Goal: Task Accomplishment & Management: Complete application form

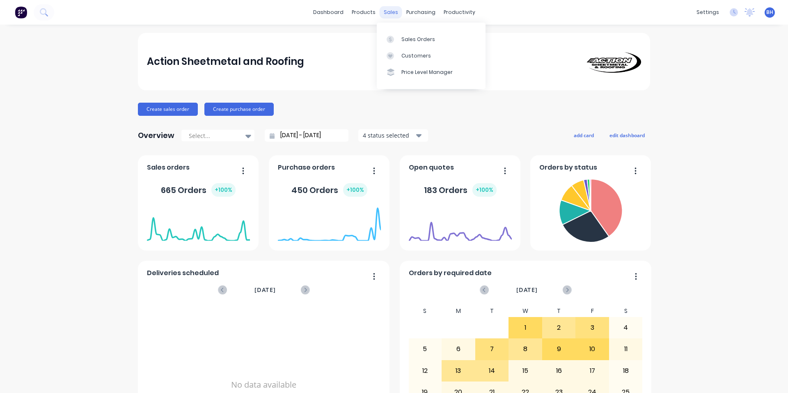
click at [392, 14] on div "sales" at bounding box center [390, 12] width 23 height 12
click at [429, 39] on div "Purchase Orders" at bounding box center [443, 39] width 43 height 7
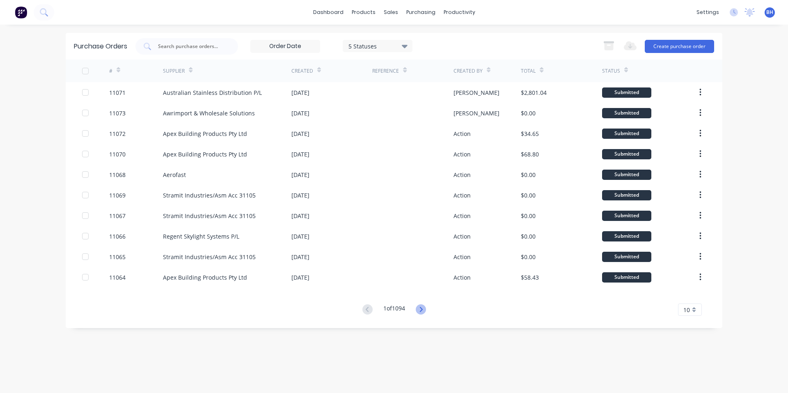
click at [421, 306] on icon at bounding box center [421, 309] width 10 height 10
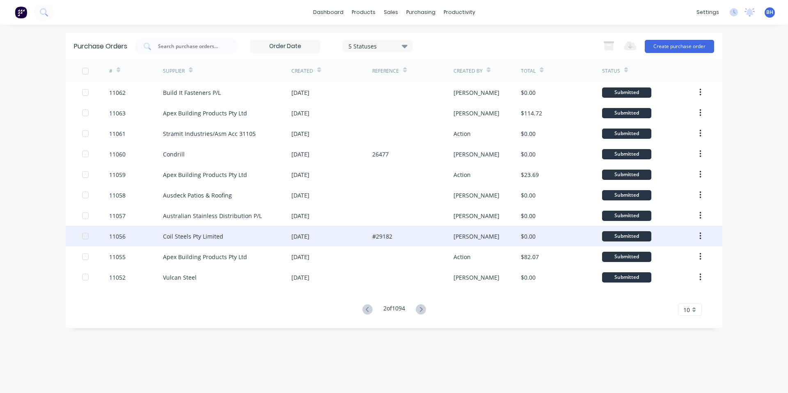
click at [119, 237] on div "11056" at bounding box center [117, 236] width 16 height 9
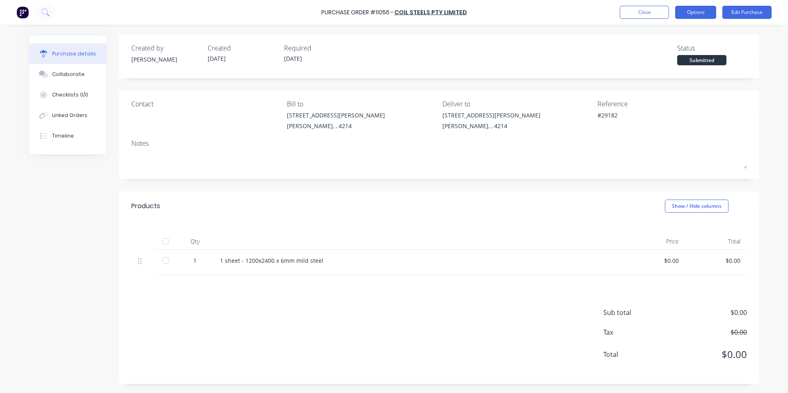
click at [703, 13] on button "Options" at bounding box center [695, 12] width 41 height 13
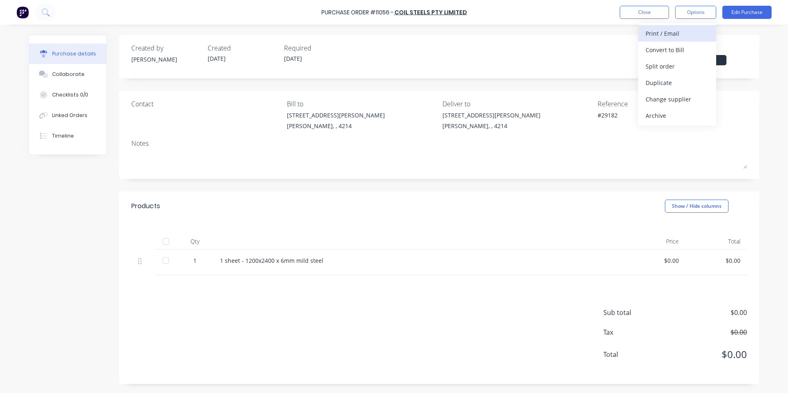
click at [683, 36] on div "Print / Email" at bounding box center [676, 33] width 63 height 12
click at [669, 63] on div "Without pricing" at bounding box center [676, 66] width 63 height 12
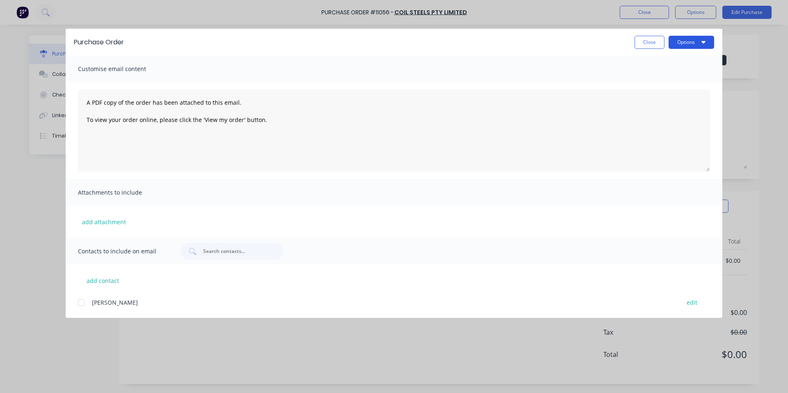
click at [690, 44] on button "Options" at bounding box center [691, 42] width 46 height 13
click at [661, 79] on div "Print" at bounding box center [674, 79] width 63 height 12
click at [652, 48] on button "Close" at bounding box center [649, 42] width 30 height 13
type textarea "x"
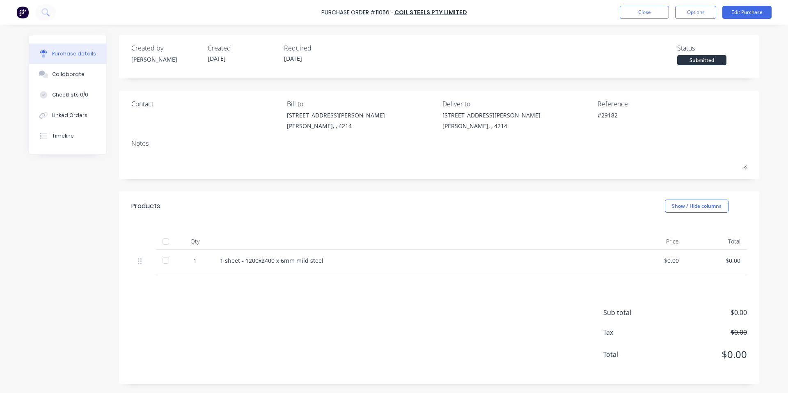
click at [20, 14] on img at bounding box center [22, 12] width 12 height 12
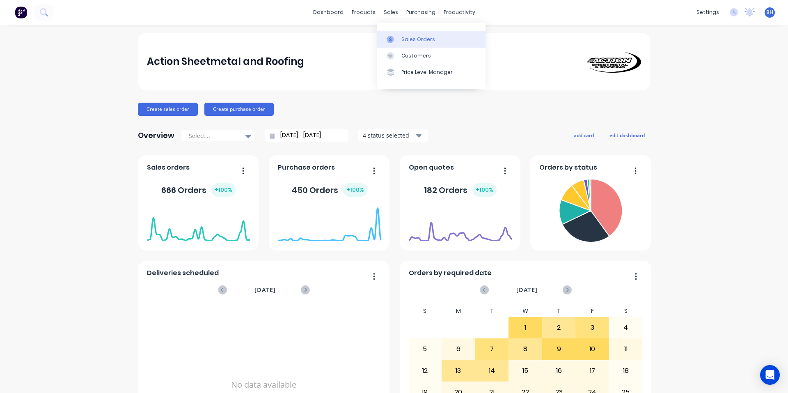
click at [409, 36] on div "Sales Orders" at bounding box center [418, 39] width 34 height 7
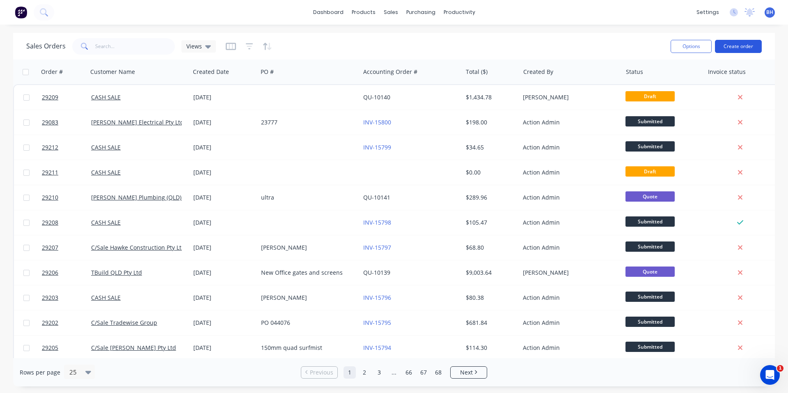
click at [735, 50] on button "Create order" at bounding box center [738, 46] width 47 height 13
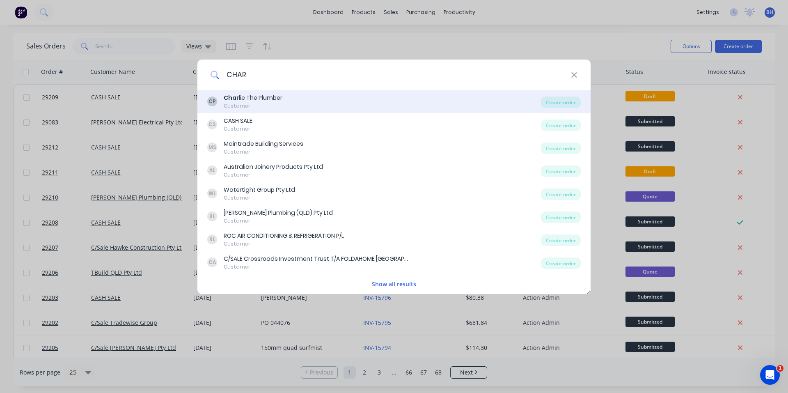
type input "CHAR"
click at [282, 94] on div "CP Char lie The Plumber Customer" at bounding box center [374, 102] width 334 height 16
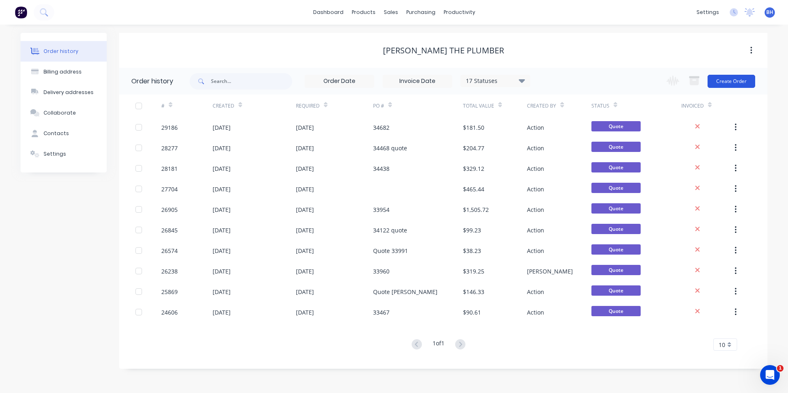
click at [734, 78] on button "Create Order" at bounding box center [731, 81] width 48 height 13
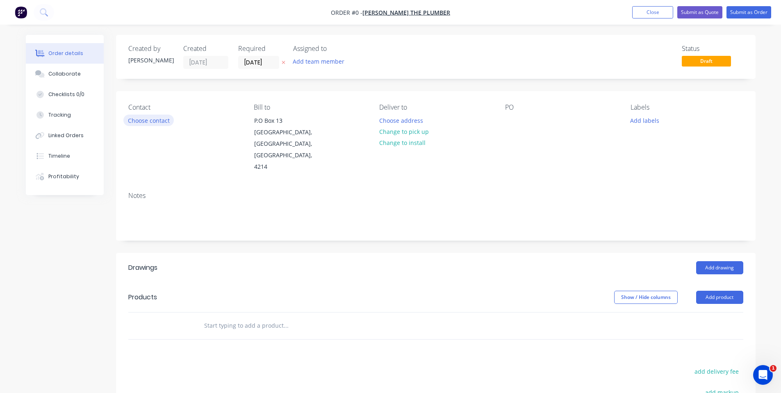
click at [142, 118] on button "Choose contact" at bounding box center [148, 119] width 50 height 11
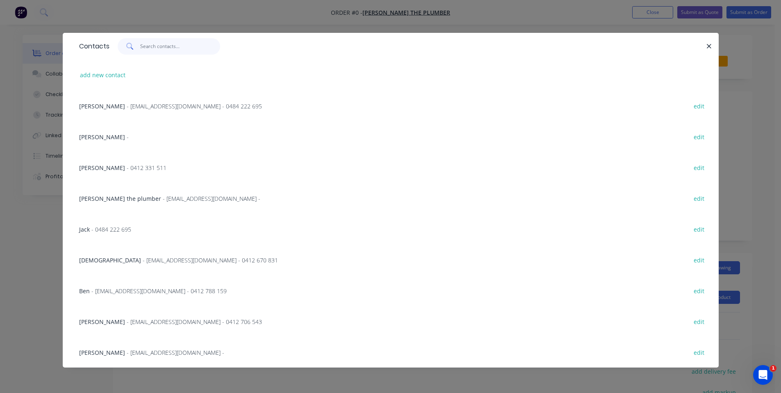
click at [158, 44] on input "text" at bounding box center [180, 46] width 80 height 16
paste input "ben@charlietheplumber.com.au"
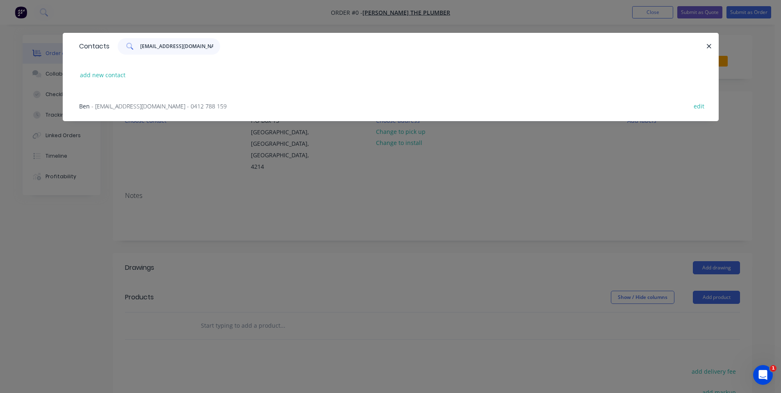
scroll to position [0, 4]
type input "ben@charlietheplumber.com.au"
click at [171, 106] on span "- ben@charlietheplumber.com.au - 0412 788 159" at bounding box center [158, 106] width 135 height 8
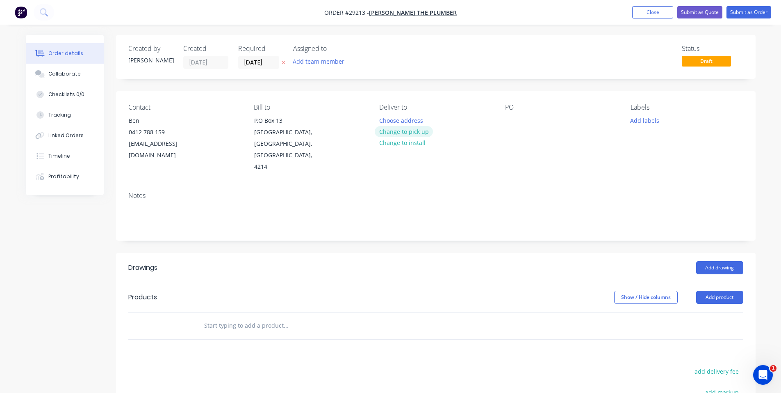
click at [413, 133] on button "Change to pick up" at bounding box center [404, 131] width 58 height 11
click at [653, 116] on button "Add labels" at bounding box center [645, 119] width 38 height 11
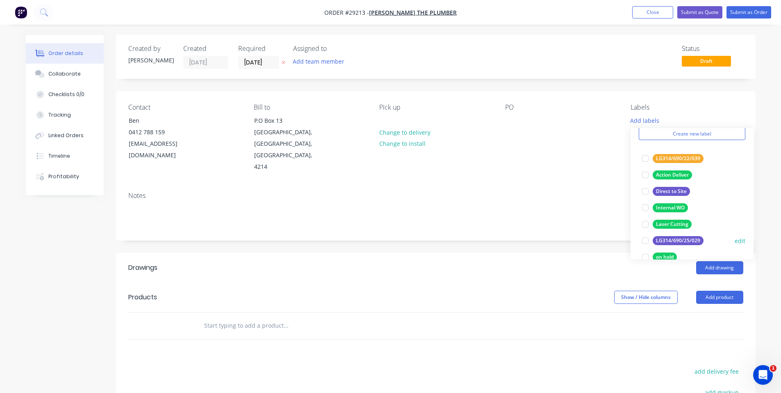
scroll to position [82, 0]
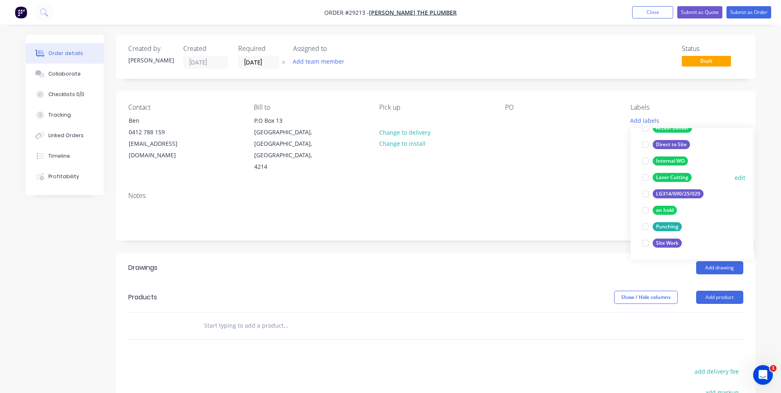
click at [655, 178] on div "Laser Cutting" at bounding box center [672, 177] width 39 height 9
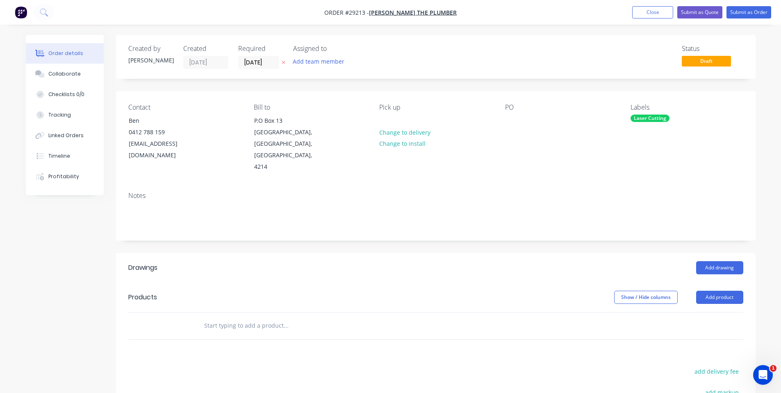
click at [281, 268] on header "Drawings Add drawing" at bounding box center [436, 268] width 640 height 30
drag, startPoint x: 725, startPoint y: 283, endPoint x: 625, endPoint y: 292, distance: 100.9
click at [725, 290] on button "Add product" at bounding box center [720, 296] width 47 height 13
click at [713, 328] on div "Basic product" at bounding box center [704, 334] width 63 height 12
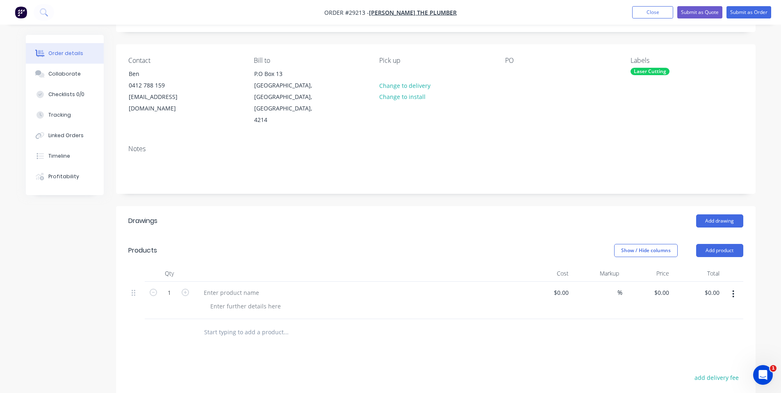
scroll to position [82, 0]
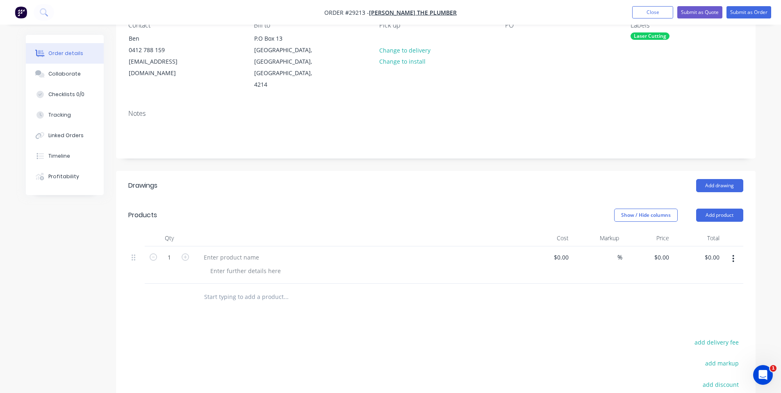
drag, startPoint x: 266, startPoint y: 247, endPoint x: 246, endPoint y: 250, distance: 20.8
click at [265, 251] on div at bounding box center [358, 257] width 322 height 12
click at [215, 251] on div at bounding box center [231, 257] width 69 height 12
click at [260, 265] on div at bounding box center [246, 271] width 84 height 12
click at [266, 265] on div at bounding box center [246, 271] width 84 height 12
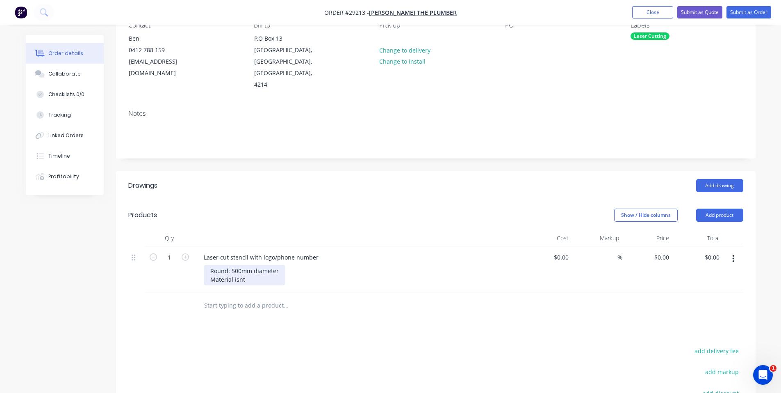
click at [255, 270] on div "Round: 500mm diameter Material isnt" at bounding box center [245, 275] width 82 height 21
drag, startPoint x: 273, startPoint y: 269, endPoint x: 211, endPoint y: 272, distance: 62.4
click at [211, 272] on div "Round: 500mm diameter Material isnt specified," at bounding box center [245, 275] width 82 height 21
click at [279, 271] on div "Round: 500mm diameter Material isnt specified," at bounding box center [245, 275] width 82 height 21
click at [329, 265] on div "Round: 500mm diameter Material: Colorbond" at bounding box center [361, 275] width 315 height 21
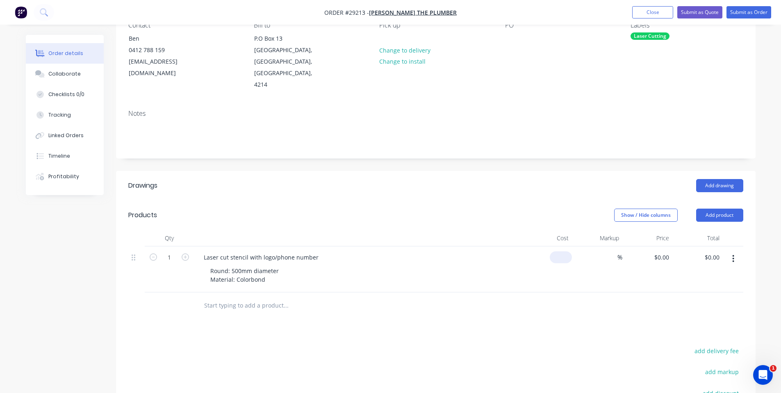
click at [568, 251] on input at bounding box center [562, 257] width 19 height 12
type input "$0.00"
click at [667, 251] on input "0" at bounding box center [667, 257] width 9 height 12
type input "$110.00"
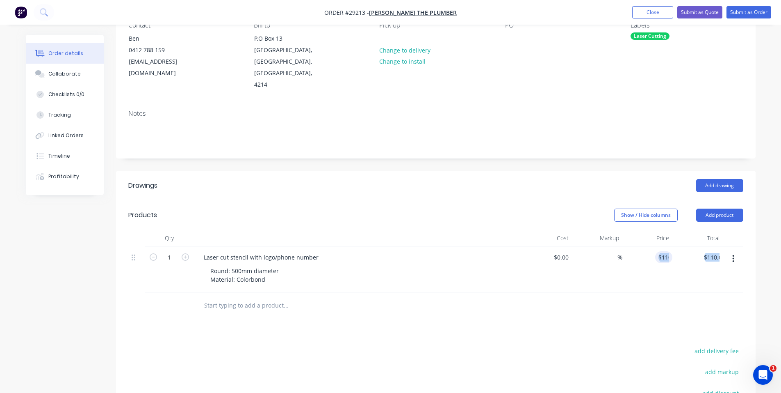
click at [662, 284] on div "Qty Cost Markup Price Total 1 Laser cut stencil with logo/phone number Round: 5…" at bounding box center [436, 274] width 640 height 89
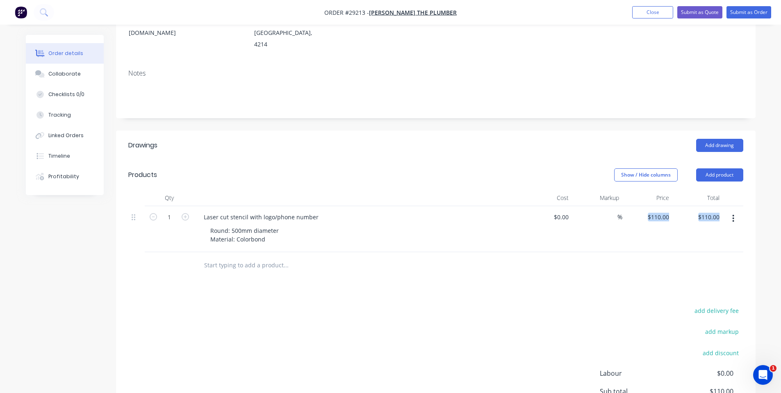
scroll to position [123, 0]
click at [381, 172] on header "Products Show / Hide columns Add product" at bounding box center [436, 174] width 640 height 30
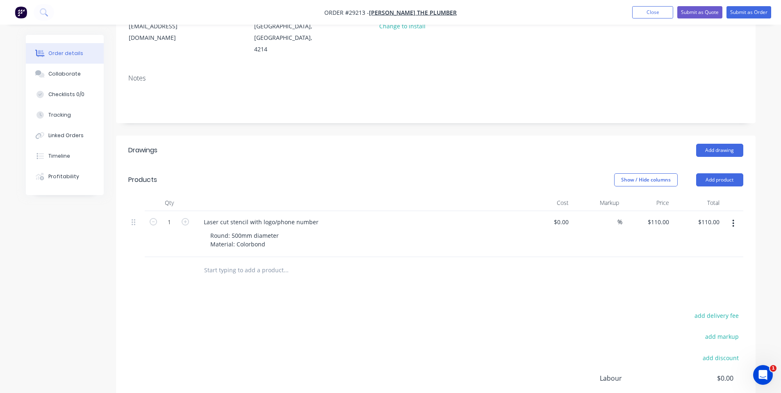
scroll to position [1, 0]
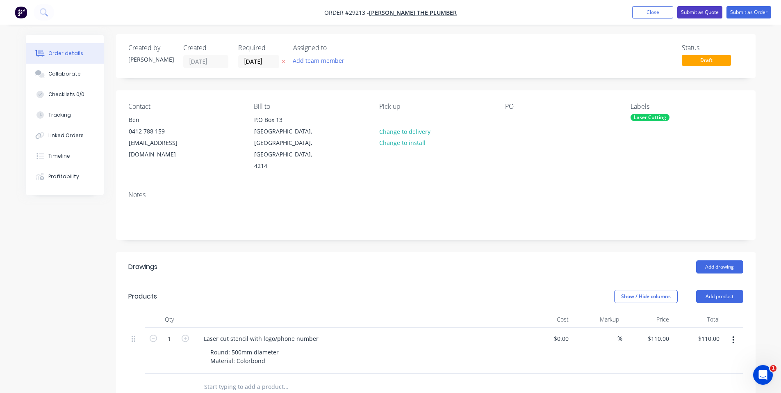
click at [702, 14] on button "Submit as Quote" at bounding box center [700, 12] width 45 height 12
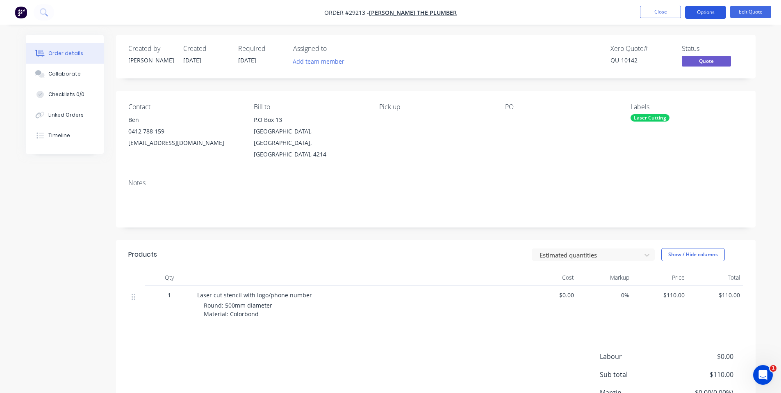
click at [712, 12] on button "Options" at bounding box center [705, 12] width 41 height 13
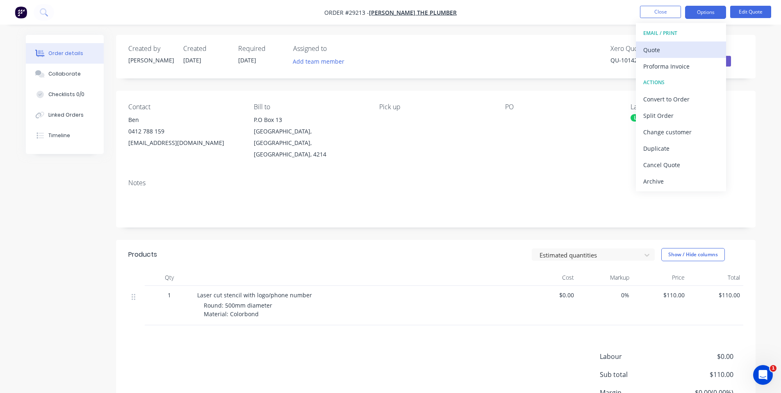
click at [665, 55] on div "Quote" at bounding box center [681, 50] width 75 height 12
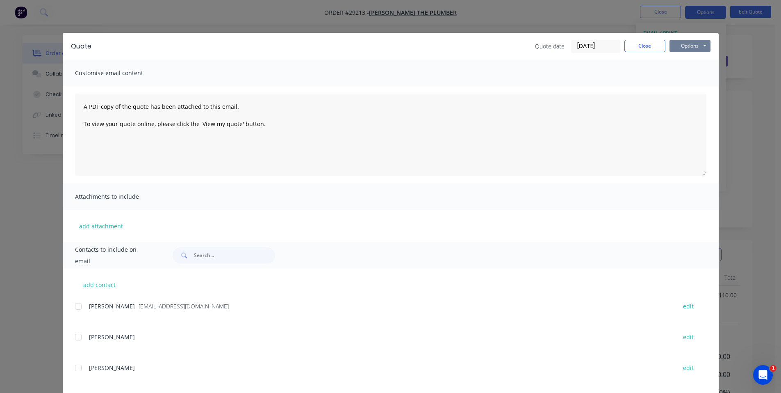
click at [677, 44] on button "Options" at bounding box center [690, 46] width 41 height 12
click at [700, 74] on button "Print" at bounding box center [696, 74] width 53 height 14
click at [637, 47] on button "Close" at bounding box center [645, 46] width 41 height 12
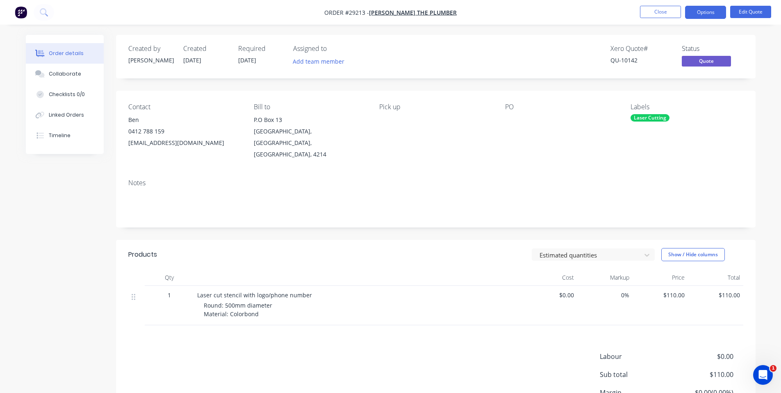
click at [18, 14] on img "button" at bounding box center [21, 12] width 12 height 12
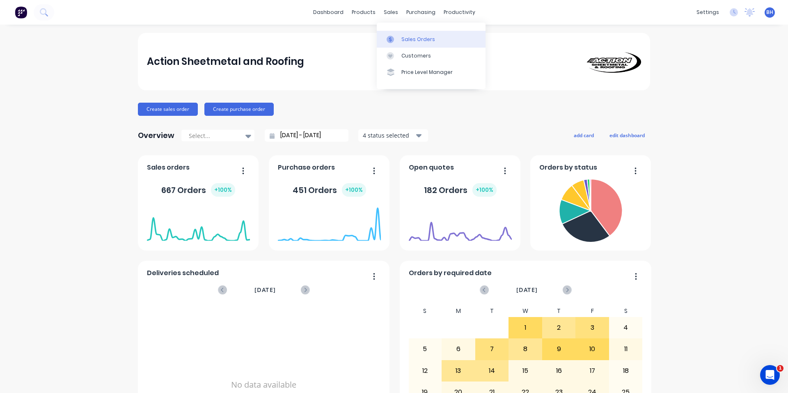
click at [409, 34] on link "Sales Orders" at bounding box center [431, 39] width 109 height 16
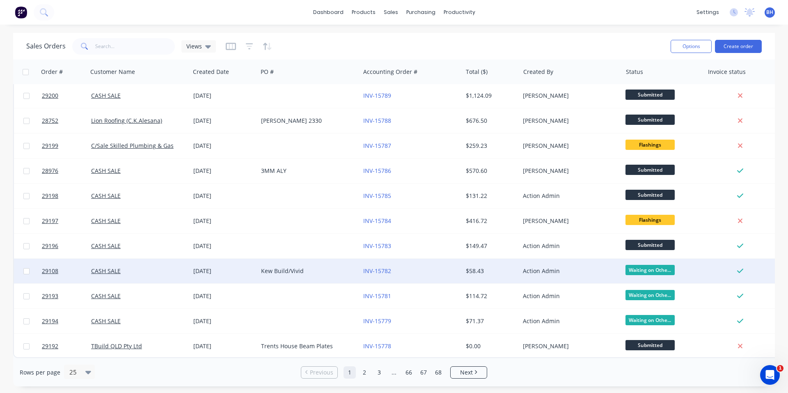
scroll to position [356, 0]
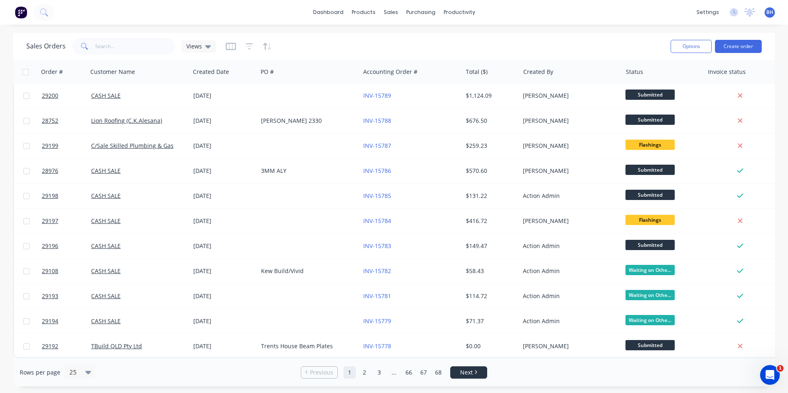
click at [468, 374] on span "Next" at bounding box center [466, 372] width 13 height 8
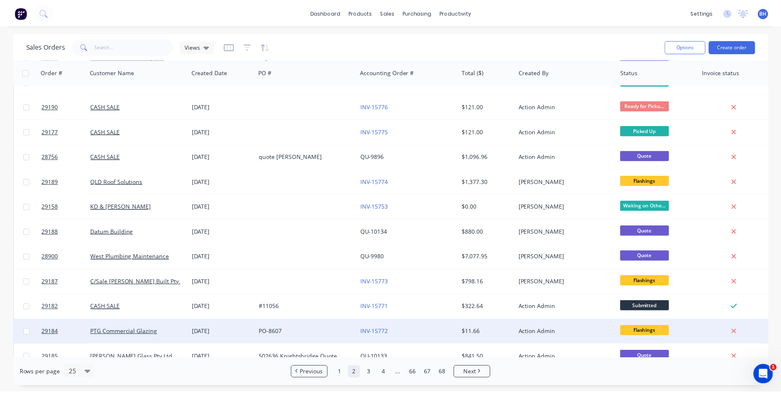
scroll to position [82, 0]
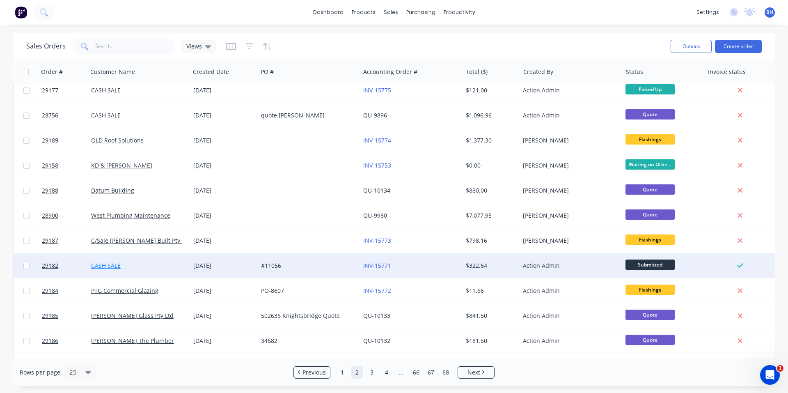
click at [110, 267] on link "CASH SALE" at bounding box center [106, 265] width 30 height 8
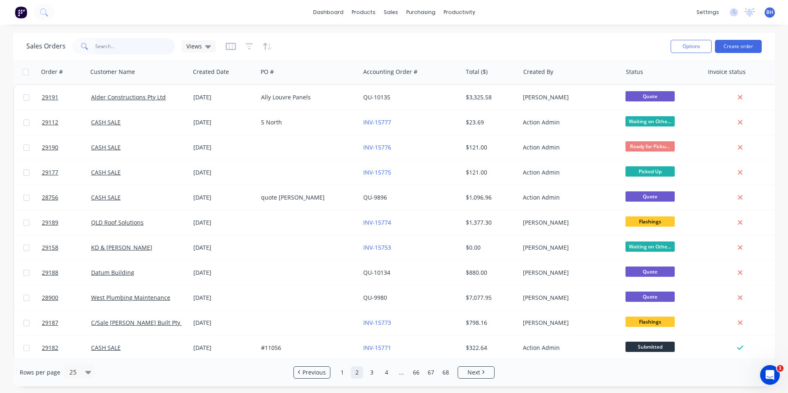
drag, startPoint x: 118, startPoint y: 46, endPoint x: 117, endPoint y: 39, distance: 6.7
click at [118, 45] on input "text" at bounding box center [135, 46] width 80 height 16
type input "29182"
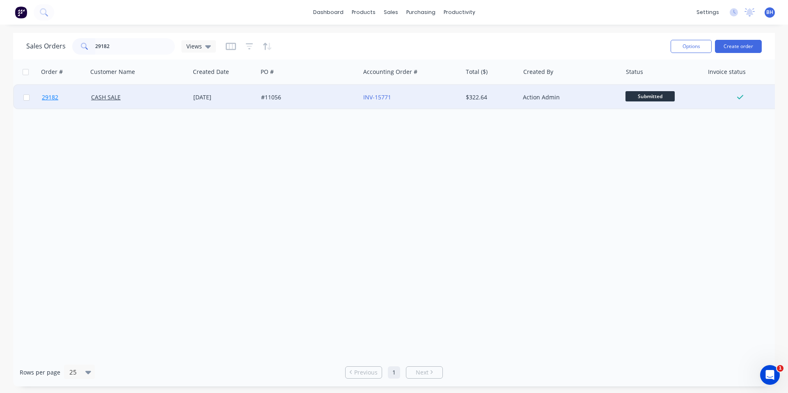
click at [53, 102] on link "29182" at bounding box center [66, 97] width 49 height 25
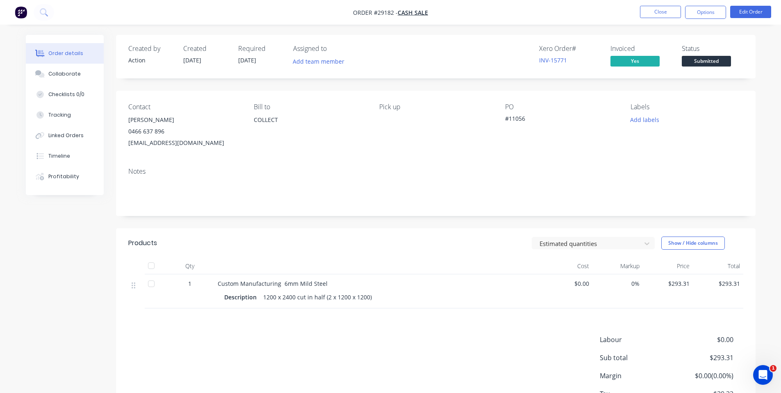
click at [20, 14] on img "button" at bounding box center [21, 12] width 12 height 12
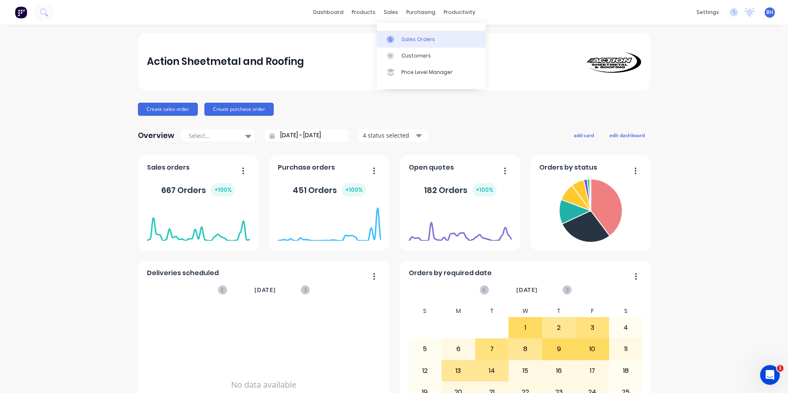
click at [402, 39] on div "Sales Orders" at bounding box center [418, 39] width 34 height 7
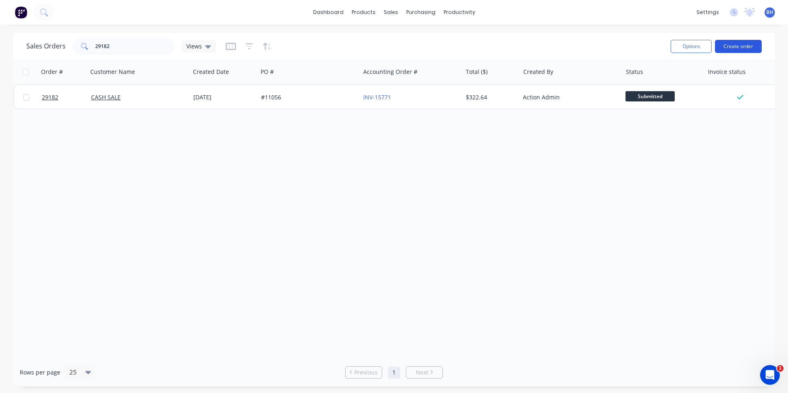
click at [741, 47] on button "Create order" at bounding box center [738, 46] width 47 height 13
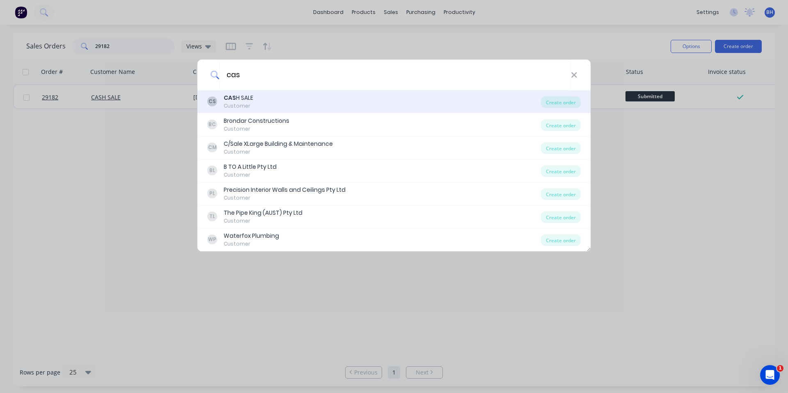
type input "cas"
click at [300, 105] on div "CS CAS H SALE Customer" at bounding box center [374, 102] width 334 height 16
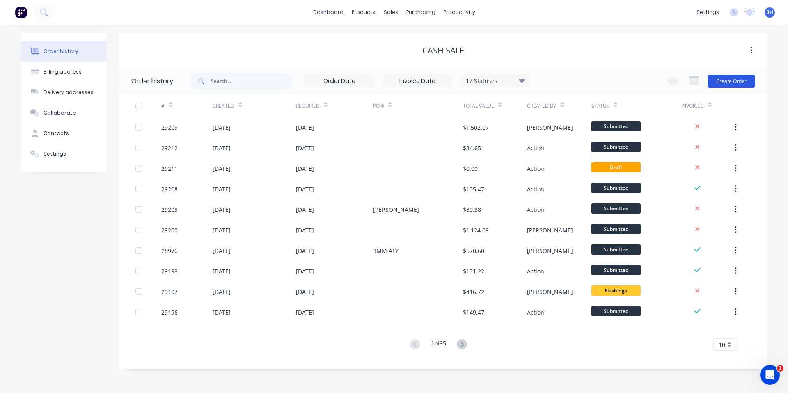
click at [729, 79] on button "Create Order" at bounding box center [731, 81] width 48 height 13
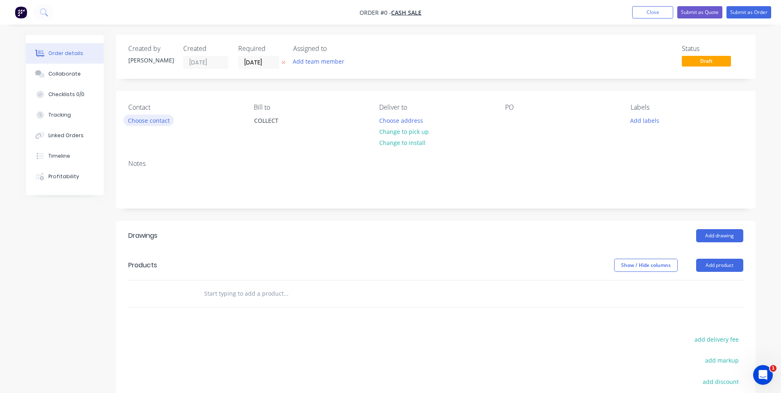
click at [156, 119] on button "Choose contact" at bounding box center [148, 119] width 50 height 11
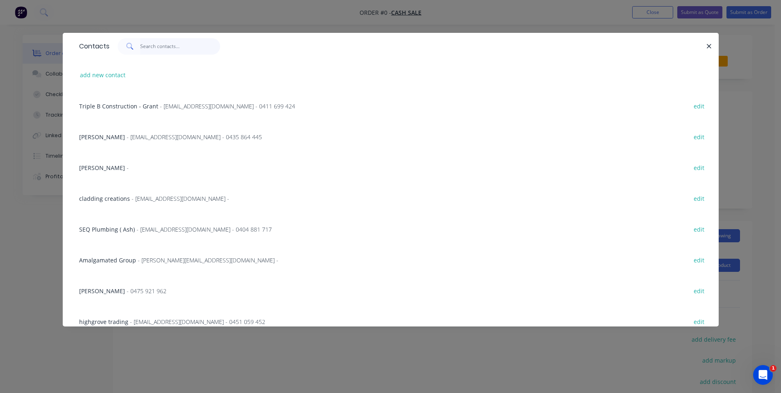
click at [176, 46] on input "text" at bounding box center [180, 46] width 80 height 16
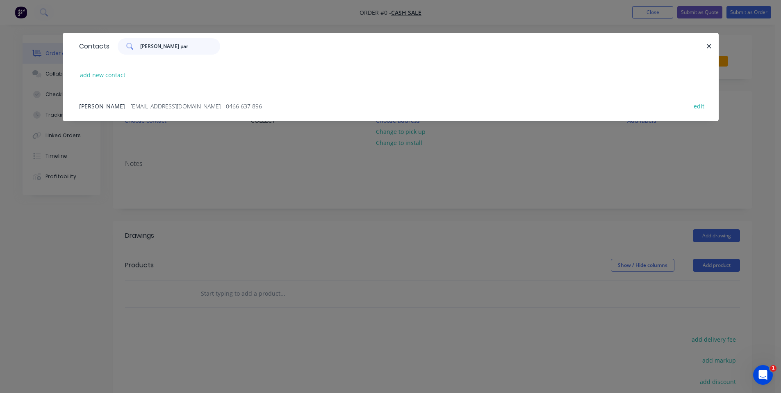
type input "tony par"
click at [197, 105] on span "- tonyparkin89@outlook.com - 0466 637 896" at bounding box center [194, 106] width 135 height 8
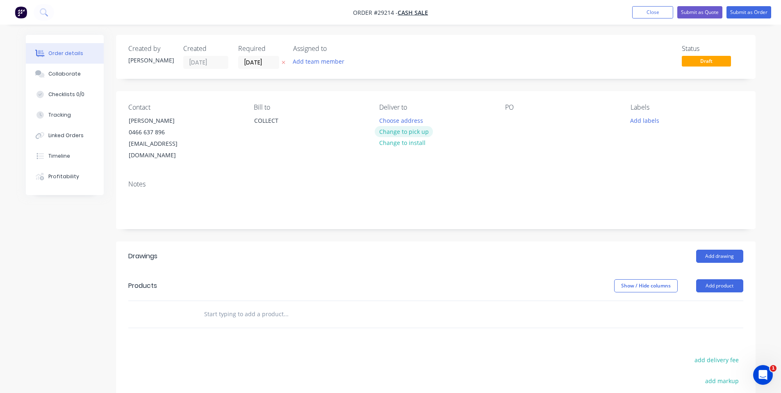
click at [419, 133] on button "Change to pick up" at bounding box center [404, 131] width 58 height 11
drag, startPoint x: 241, startPoint y: 304, endPoint x: 262, endPoint y: 292, distance: 23.7
click at [242, 306] on input "text" at bounding box center [286, 314] width 164 height 16
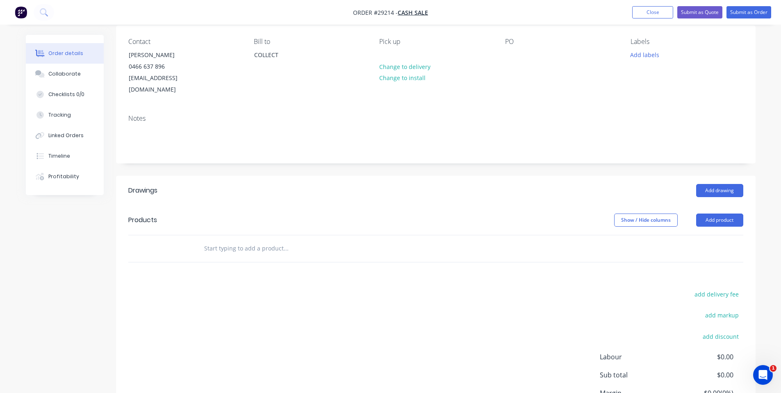
scroll to position [82, 0]
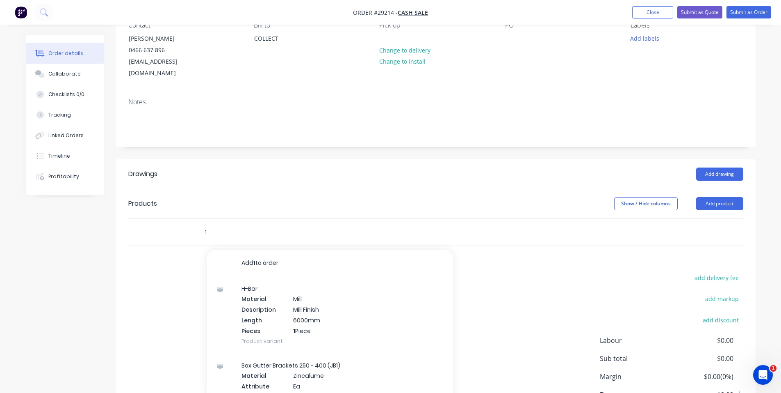
type input "1"
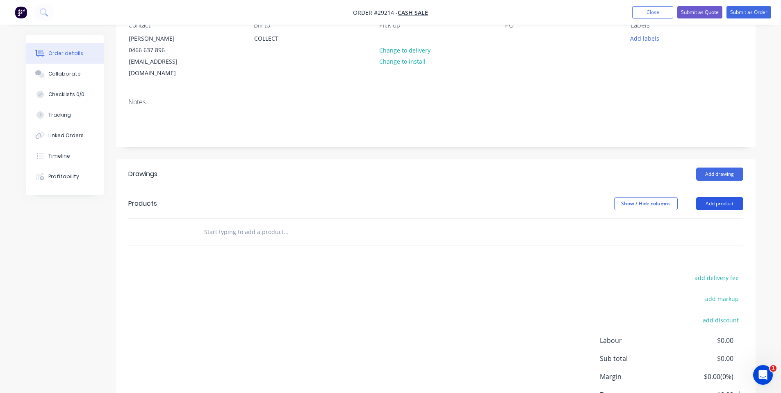
click at [729, 197] on button "Add product" at bounding box center [720, 203] width 47 height 13
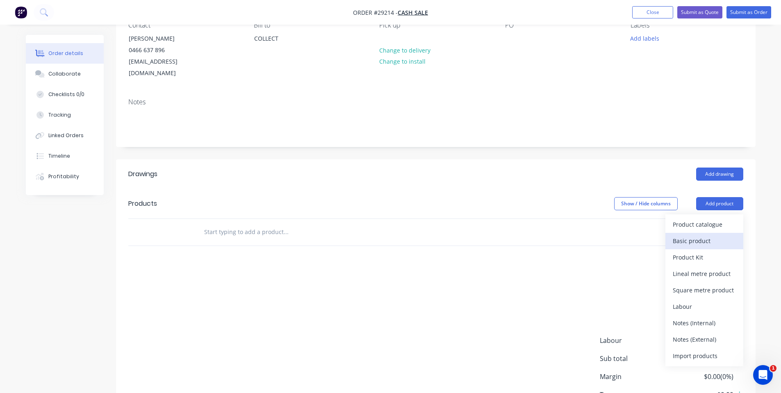
click at [701, 235] on div "Basic product" at bounding box center [704, 241] width 63 height 12
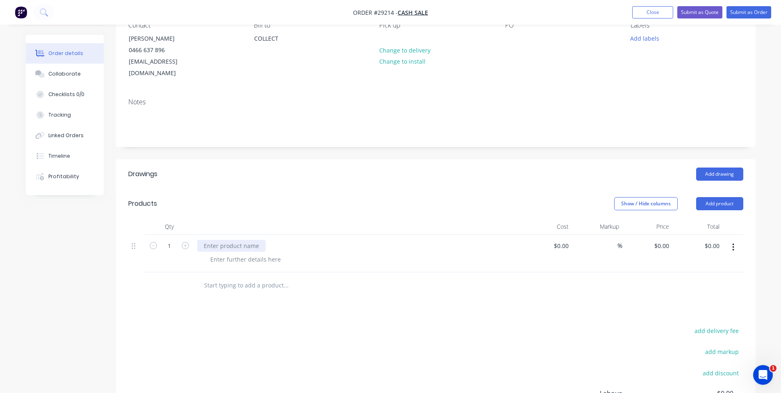
click at [260, 240] on div at bounding box center [231, 246] width 69 height 12
click at [249, 253] on div at bounding box center [246, 259] width 84 height 12
drag, startPoint x: 249, startPoint y: 248, endPoint x: 257, endPoint y: 247, distance: 7.9
click at [257, 253] on div at bounding box center [246, 259] width 84 height 12
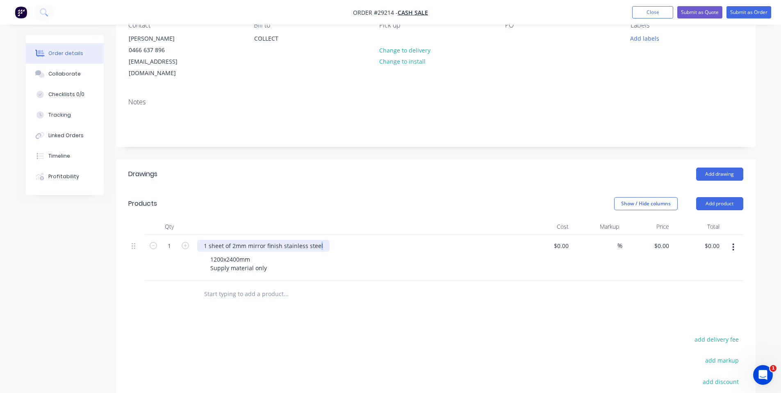
drag, startPoint x: 319, startPoint y: 238, endPoint x: 325, endPoint y: 238, distance: 6.2
click at [322, 240] on div "1 sheet of 2mm mirror finish stainless steel" at bounding box center [263, 246] width 132 height 12
click at [282, 240] on div "1 sheet of 2mm mirror finish stainless steel - 304 No.8" at bounding box center [278, 246] width 162 height 12
drag, startPoint x: 336, startPoint y: 237, endPoint x: 361, endPoint y: 235, distance: 25.1
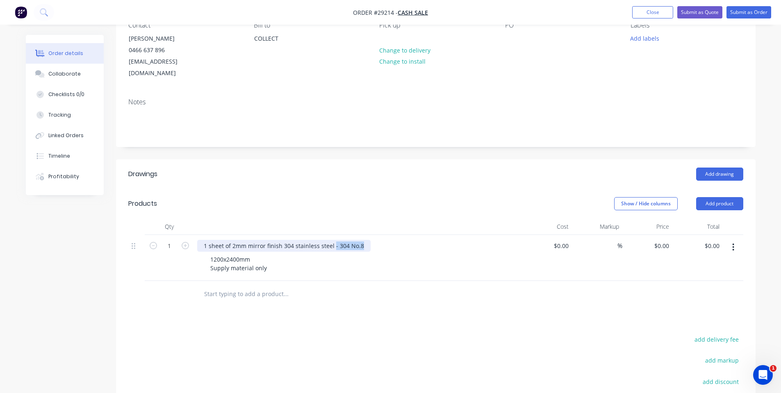
click at [364, 240] on div "1 sheet of 2mm mirror finish 304 stainless steel - 304 No.8" at bounding box center [284, 246] width 174 height 12
click at [565, 240] on input at bounding box center [562, 246] width 19 height 12
type input "$283.00"
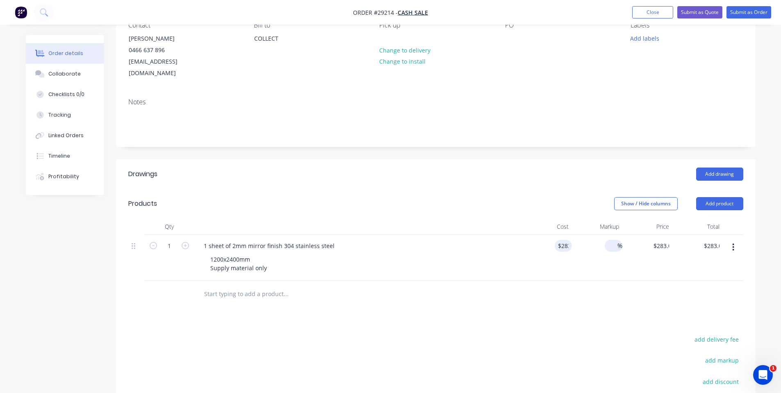
click at [617, 240] on input at bounding box center [612, 246] width 9 height 12
type input "50"
type input "$424.50"
click at [647, 258] on div "$424.50 $424.50" at bounding box center [648, 258] width 50 height 46
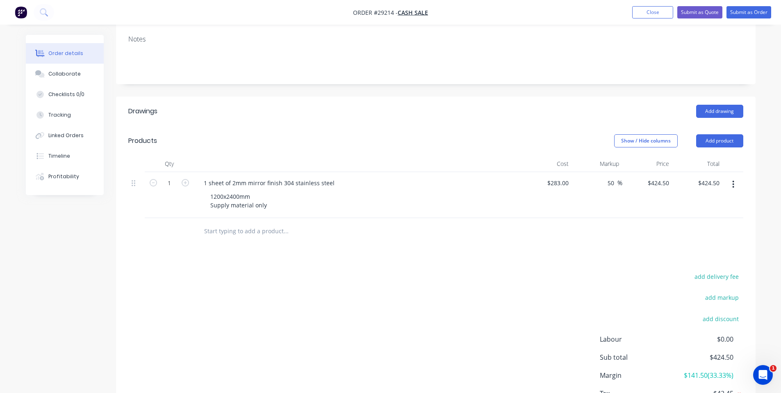
scroll to position [71, 0]
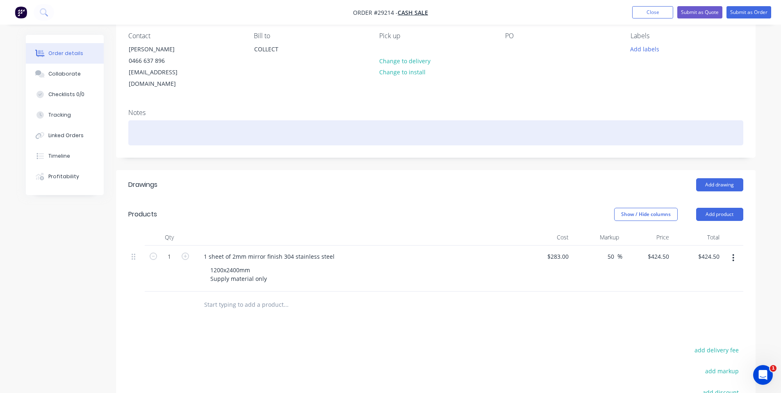
click at [196, 120] on div at bounding box center [435, 132] width 615 height 25
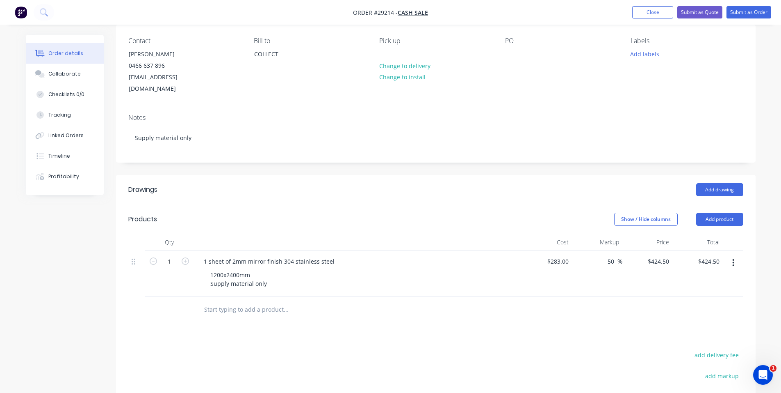
scroll to position [0, 0]
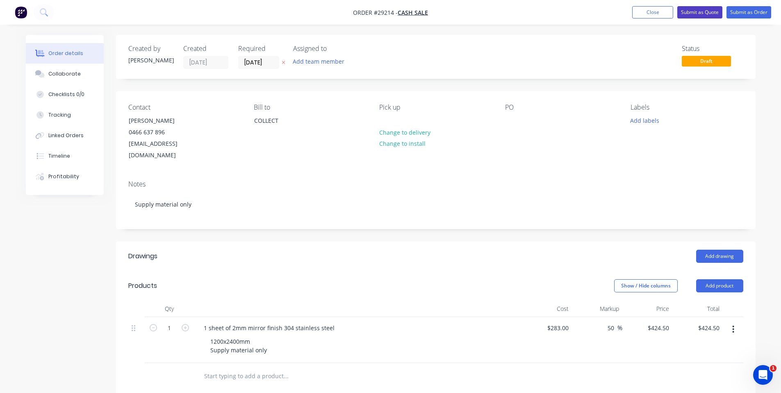
click at [699, 11] on button "Submit as Quote" at bounding box center [700, 12] width 45 height 12
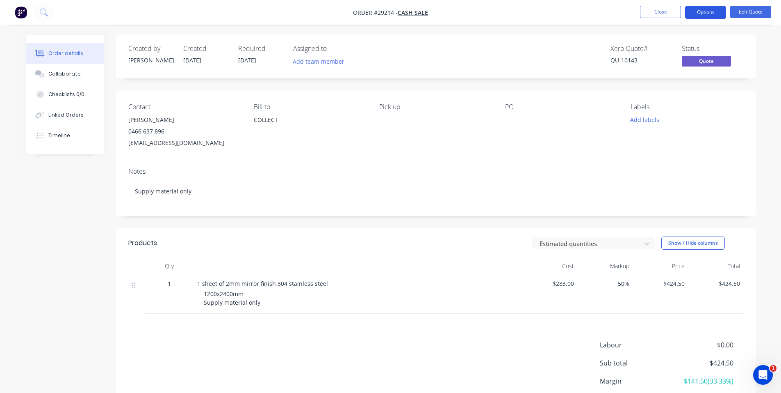
click at [719, 12] on button "Options" at bounding box center [705, 12] width 41 height 13
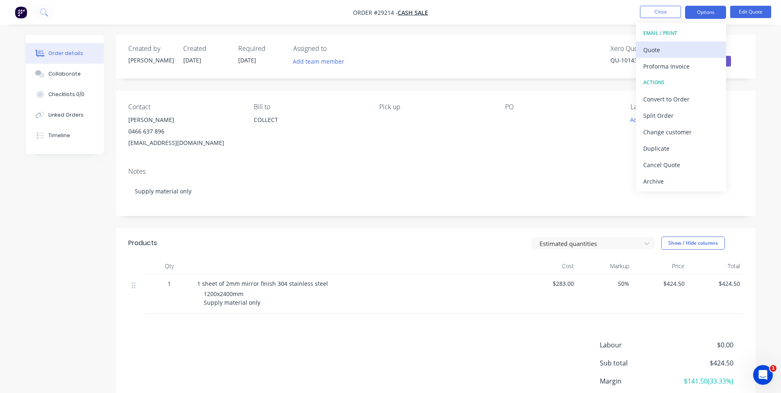
click at [682, 52] on div "Quote" at bounding box center [681, 50] width 75 height 12
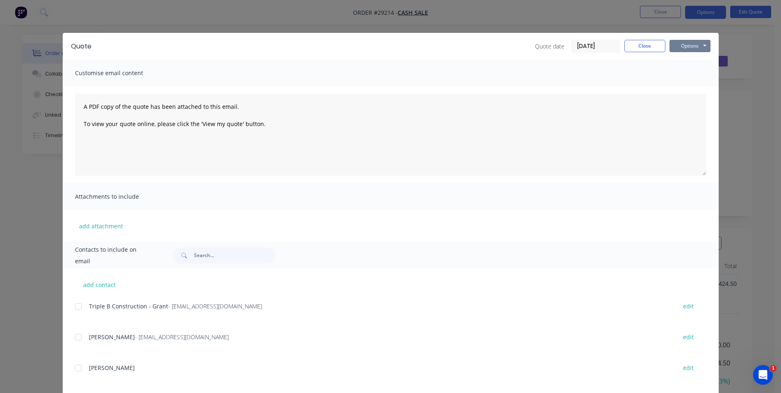
click at [697, 48] on button "Options" at bounding box center [690, 46] width 41 height 12
click at [696, 73] on button "Print" at bounding box center [696, 74] width 53 height 14
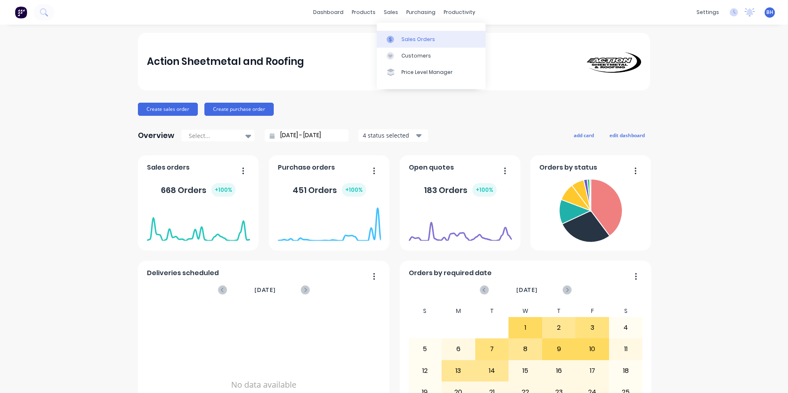
click at [399, 39] on link "Sales Orders" at bounding box center [431, 39] width 109 height 16
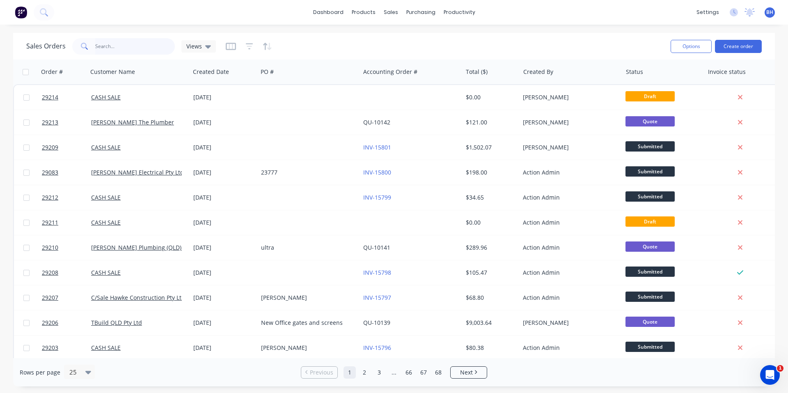
click at [109, 47] on input "text" at bounding box center [135, 46] width 80 height 16
type input "29182"
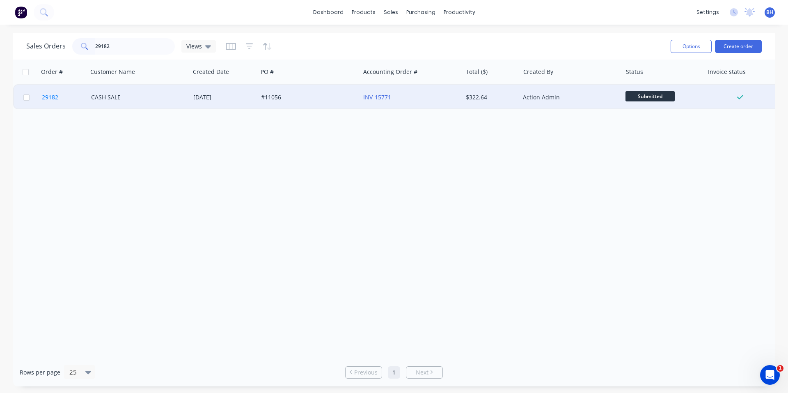
click at [46, 96] on span "29182" at bounding box center [50, 97] width 16 height 8
